Goal: Transaction & Acquisition: Book appointment/travel/reservation

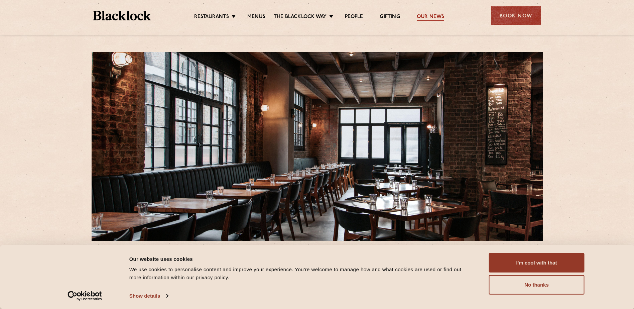
click at [434, 17] on link "Our News" at bounding box center [431, 17] width 28 height 7
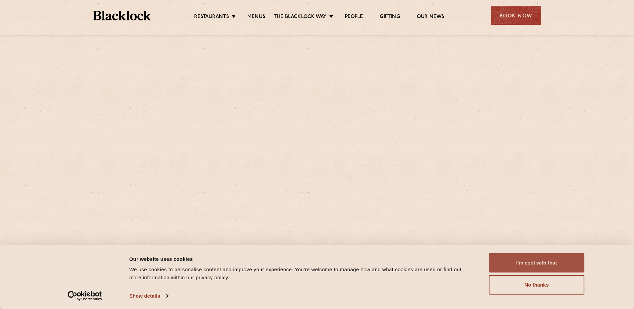
click at [544, 264] on button "I'm cool with that" at bounding box center [537, 262] width 96 height 19
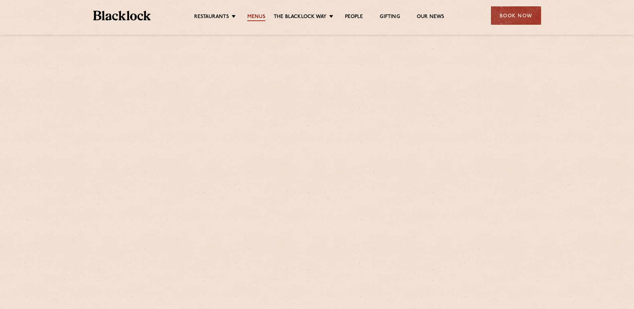
click at [256, 15] on link "Menus" at bounding box center [256, 17] width 18 height 7
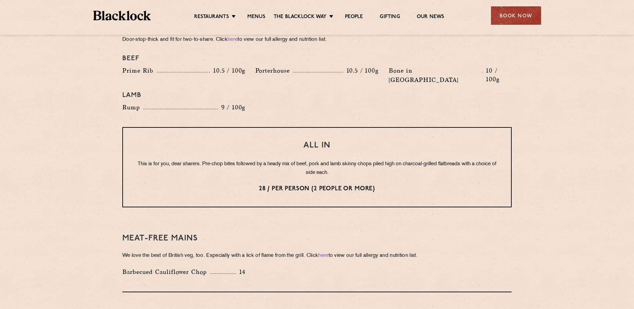
scroll to position [736, 0]
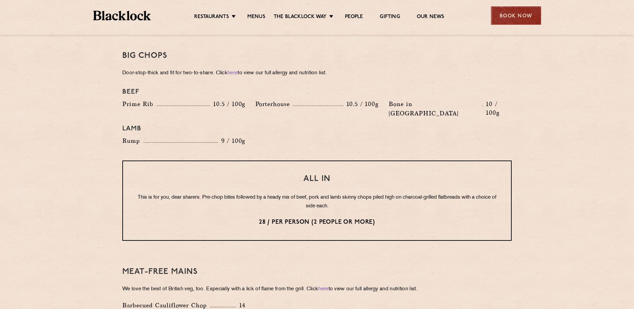
click at [527, 17] on div "Book Now" at bounding box center [516, 15] width 50 height 18
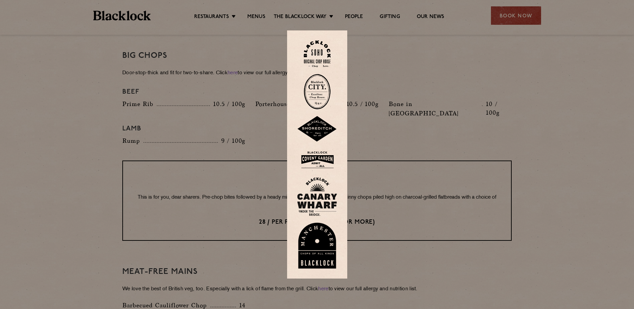
click at [322, 196] on img at bounding box center [317, 196] width 40 height 39
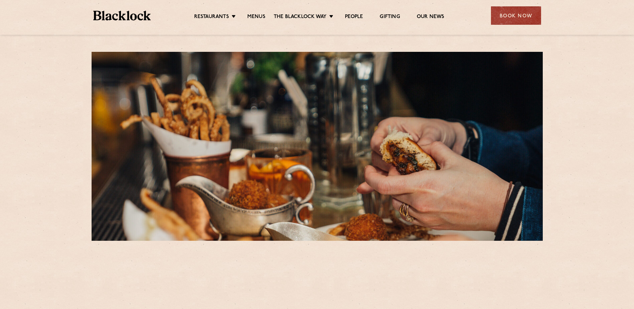
drag, startPoint x: 525, startPoint y: 16, endPoint x: 477, endPoint y: 43, distance: 55.3
click at [525, 16] on div "Book Now" at bounding box center [516, 15] width 50 height 18
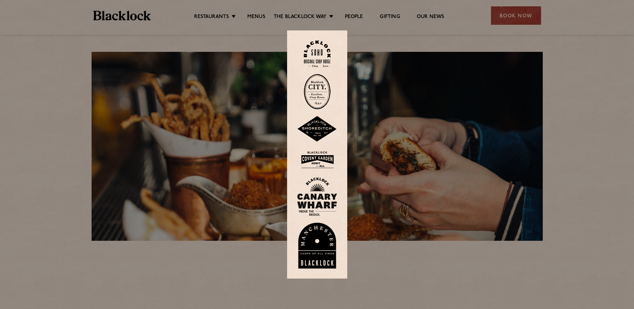
click at [324, 59] on img at bounding box center [317, 53] width 27 height 27
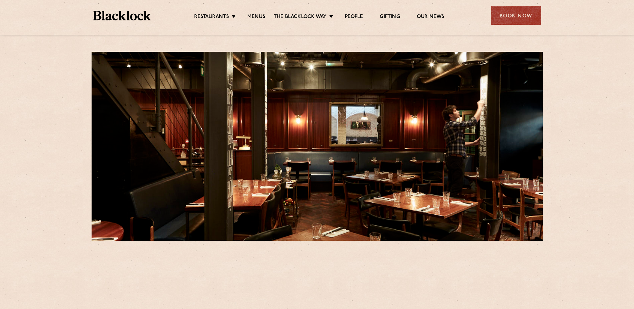
click at [536, 18] on div "Book Now" at bounding box center [516, 15] width 50 height 18
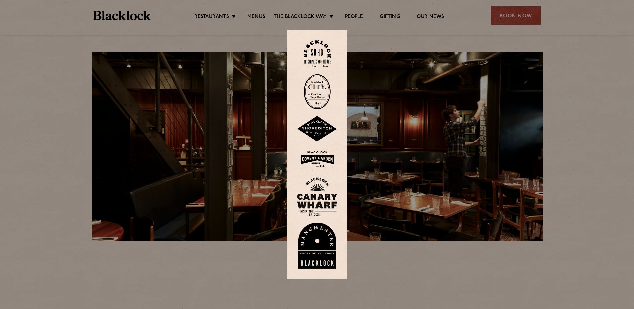
click at [315, 91] on img at bounding box center [317, 91] width 27 height 35
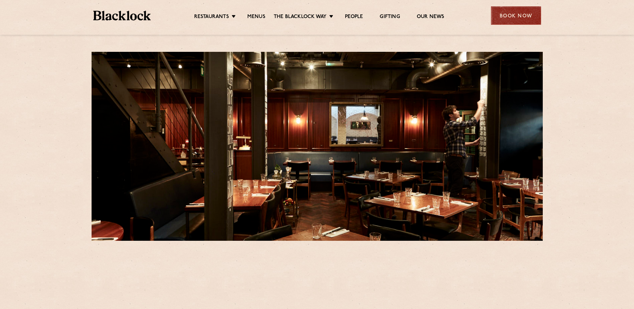
click at [517, 16] on div "Book Now" at bounding box center [516, 15] width 50 height 18
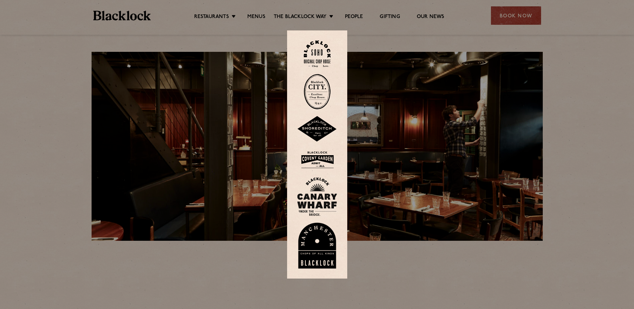
click at [311, 86] on img at bounding box center [317, 91] width 27 height 35
